Goal: Task Accomplishment & Management: Manage account settings

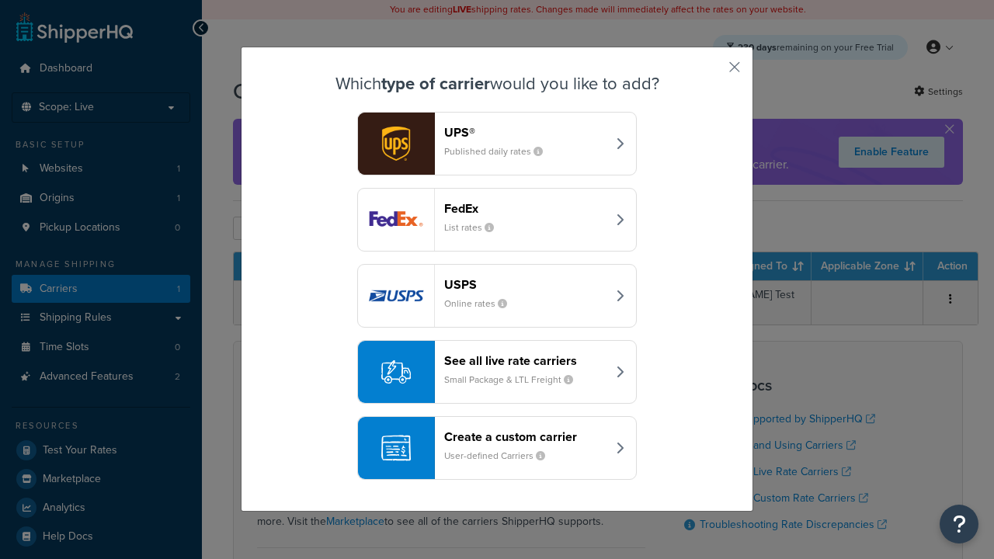
click at [525, 208] on header "FedEx" at bounding box center [525, 208] width 162 height 15
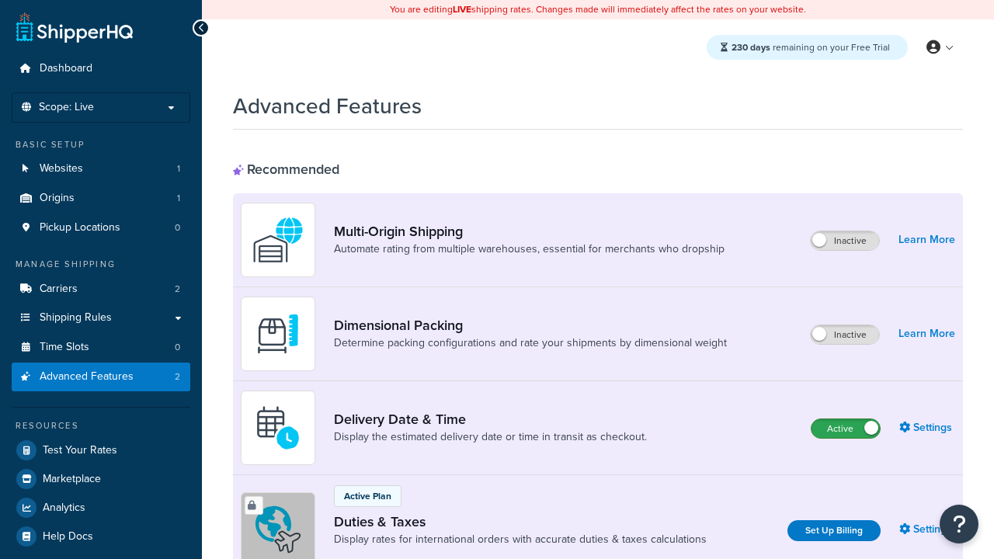
click at [845, 429] on label "Active" at bounding box center [845, 428] width 68 height 19
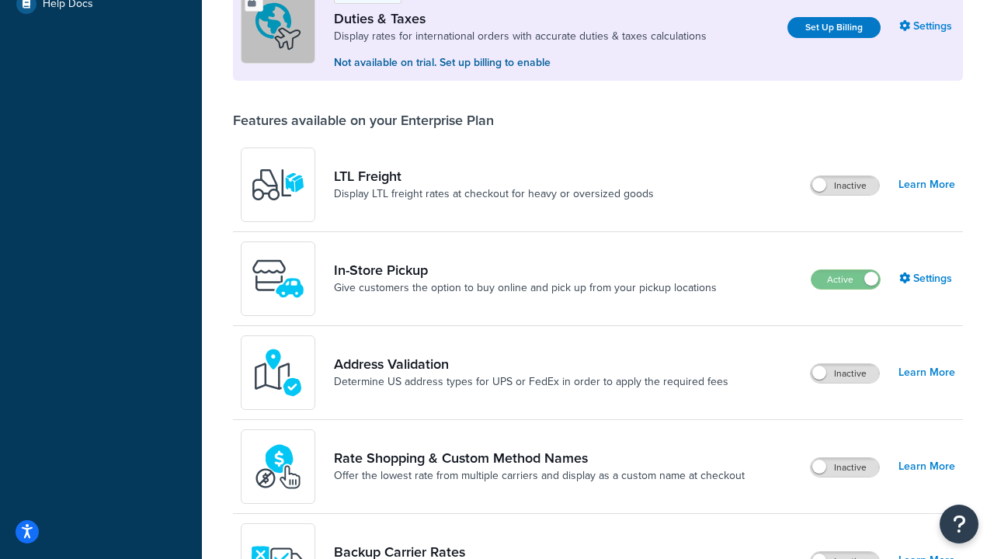
scroll to position [474, 0]
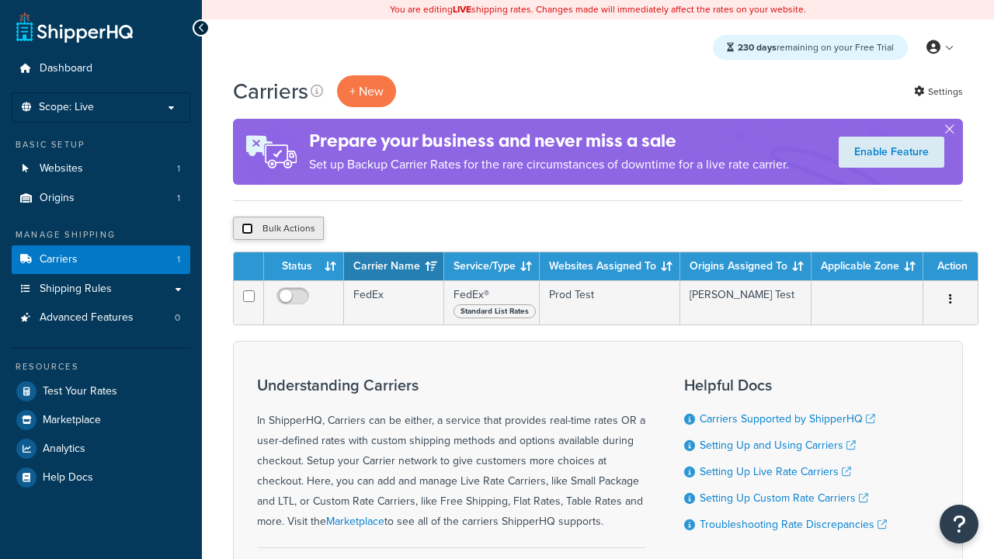
click at [247, 229] on input "checkbox" at bounding box center [247, 229] width 12 height 12
checkbox input "true"
click at [418, 229] on button "Delete" at bounding box center [414, 228] width 54 height 23
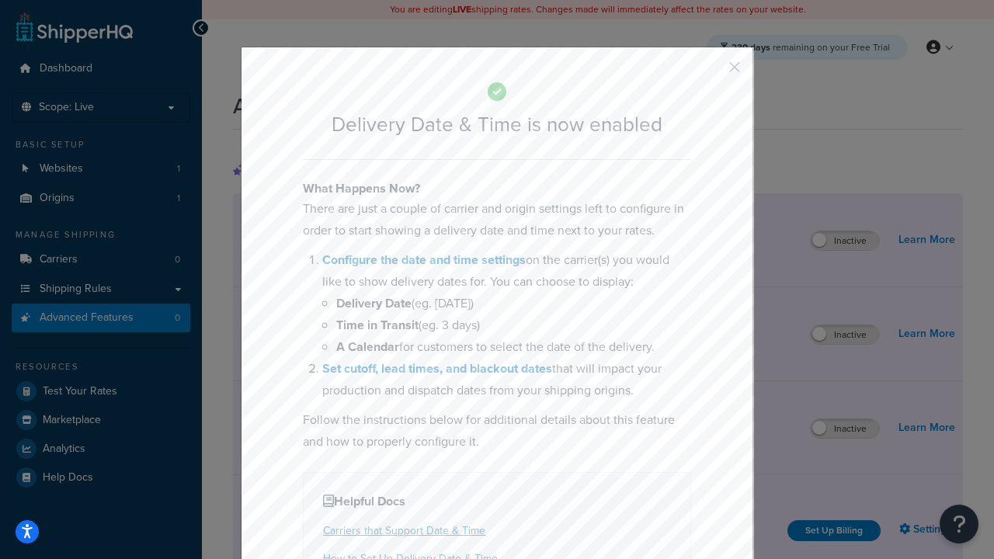
click at [711, 71] on button "button" at bounding box center [712, 73] width 4 height 4
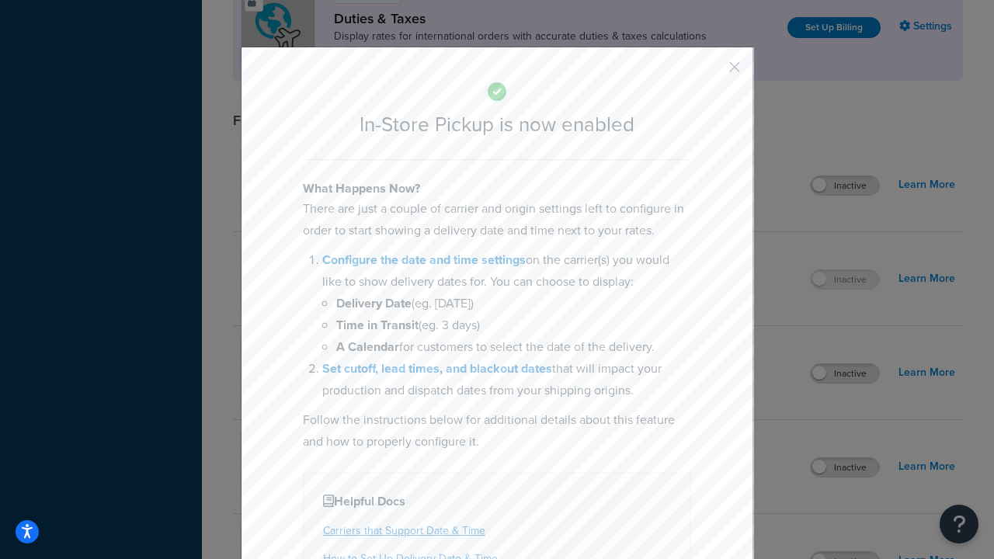
click at [711, 71] on button "button" at bounding box center [712, 73] width 4 height 4
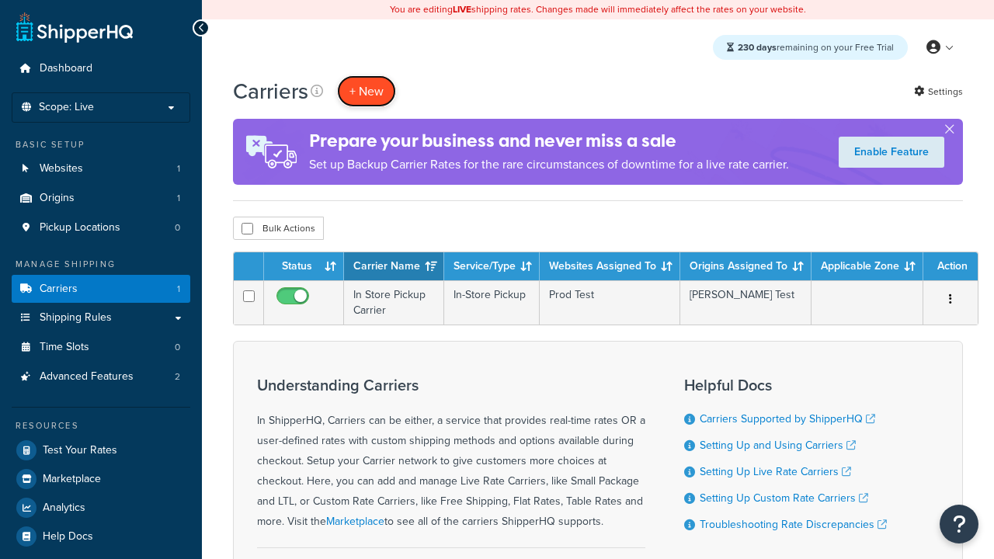
click at [366, 91] on button "+ New" at bounding box center [366, 91] width 59 height 32
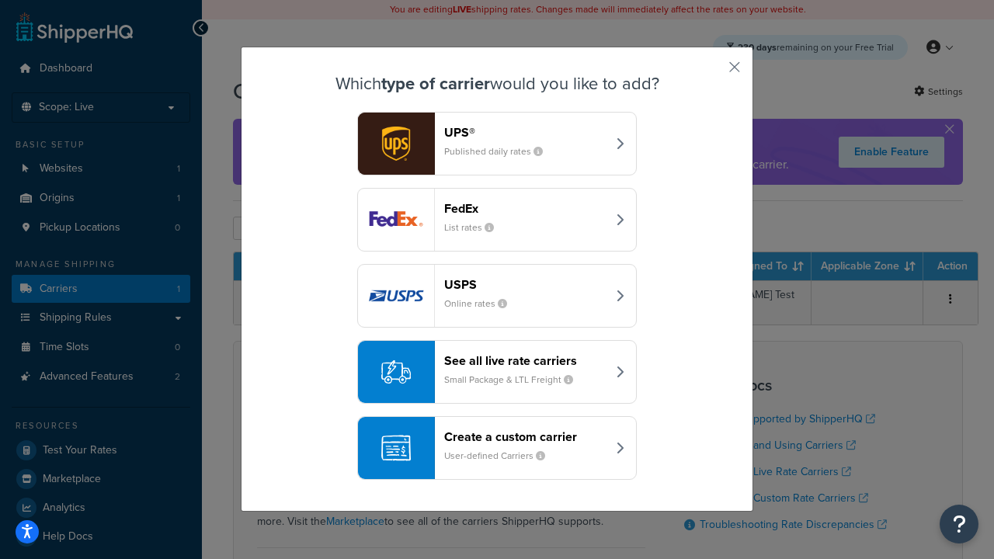
click at [497, 448] on div "Create a custom carrier User-defined Carriers" at bounding box center [525, 447] width 162 height 37
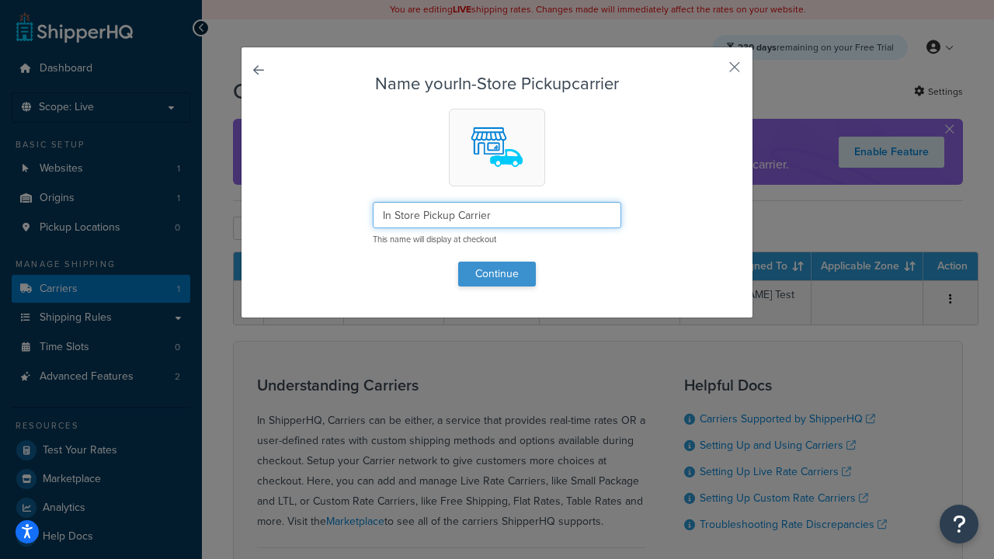
type input "In Store Pickup Carrier"
click at [497, 273] on button "Continue" at bounding box center [497, 274] width 78 height 25
